Goal: Find specific page/section

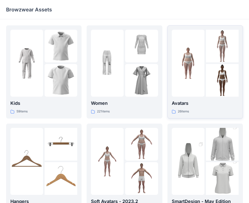
click at [217, 76] on img at bounding box center [222, 80] width 33 height 33
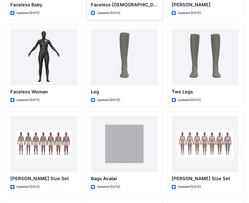
scroll to position [481, 0]
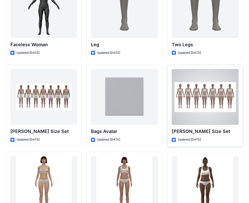
click at [198, 97] on div at bounding box center [205, 97] width 67 height 56
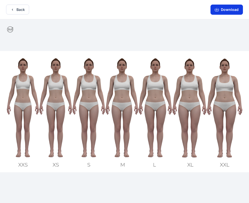
click at [240, 8] on button "Download" at bounding box center [226, 10] width 32 height 10
click at [16, 11] on button "Back" at bounding box center [17, 10] width 23 height 10
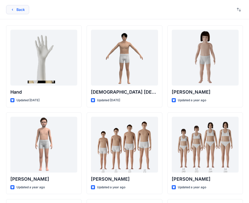
click at [11, 12] on button "Back" at bounding box center [17, 9] width 23 height 9
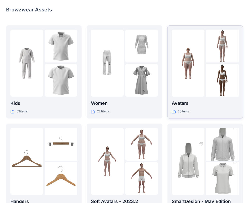
click at [202, 61] on img at bounding box center [188, 63] width 33 height 33
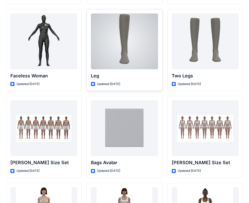
scroll to position [456, 0]
